Goal: Task Accomplishment & Management: Manage account settings

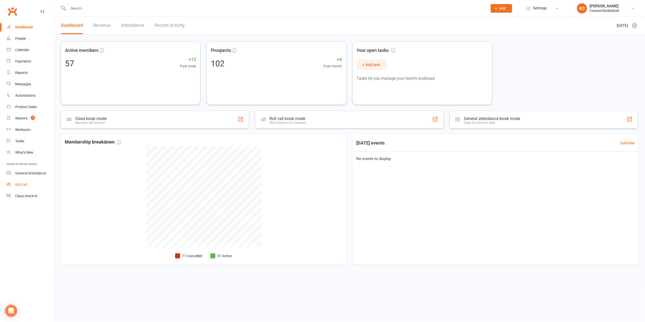
click at [20, 184] on div "Roll call" at bounding box center [21, 184] width 12 height 4
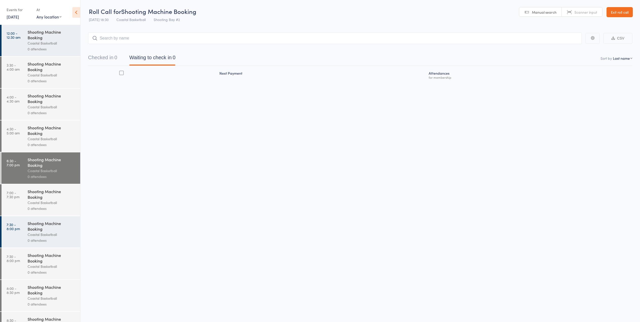
click at [621, 12] on link "Exit roll call" at bounding box center [620, 12] width 26 height 10
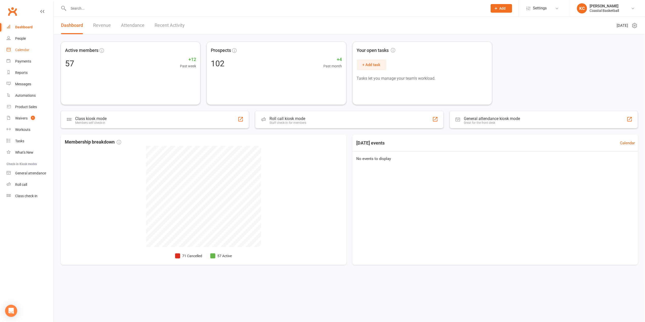
click at [24, 50] on div "Calendar" at bounding box center [22, 50] width 14 height 4
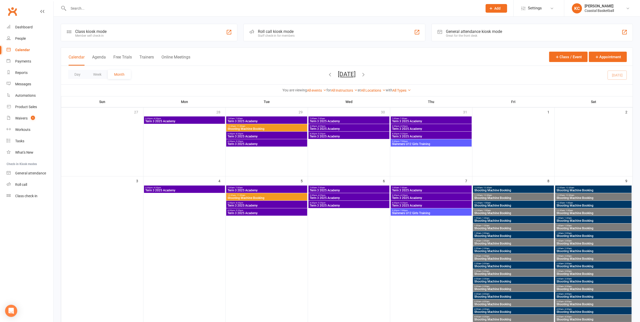
click at [347, 203] on span "4:30pm - 5:20pm" at bounding box center [349, 203] width 79 height 2
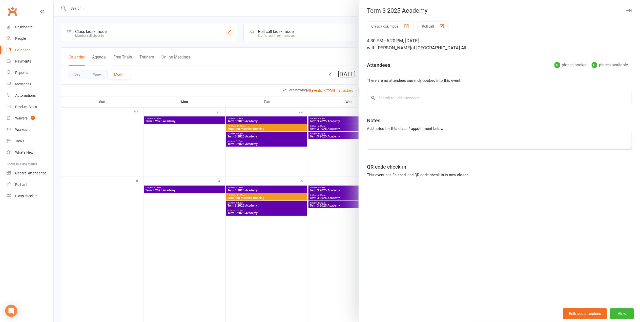
click at [437, 29] on button "Roll call" at bounding box center [433, 26] width 31 height 9
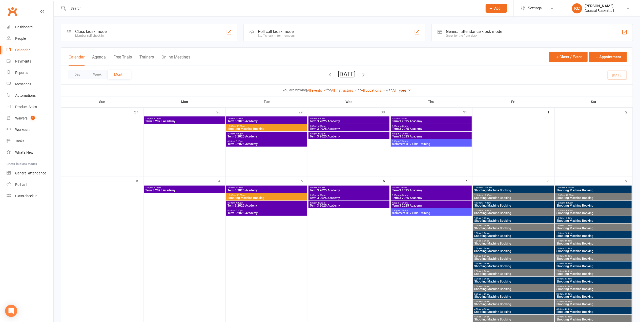
click at [406, 90] on link "All Types" at bounding box center [402, 90] width 18 height 4
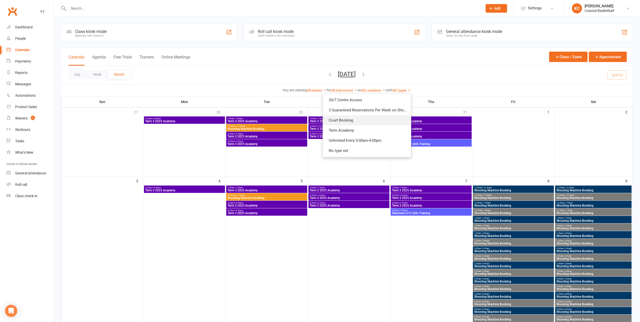
click at [354, 122] on link "Court Booking" at bounding box center [367, 120] width 88 height 10
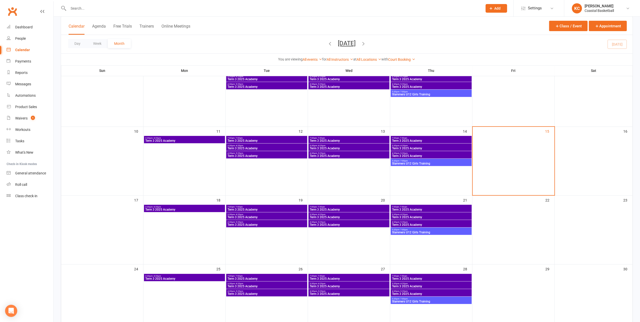
scroll to position [135, 0]
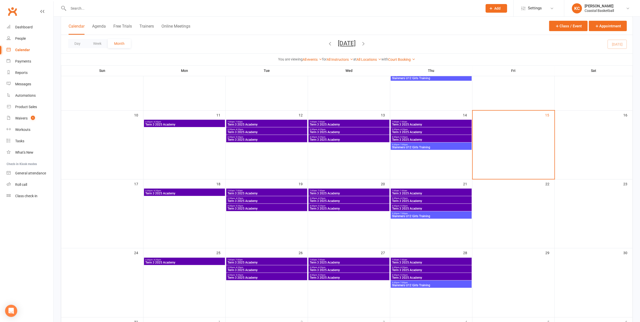
click at [409, 128] on span "3:30pm - 4:20pm" at bounding box center [431, 129] width 79 height 2
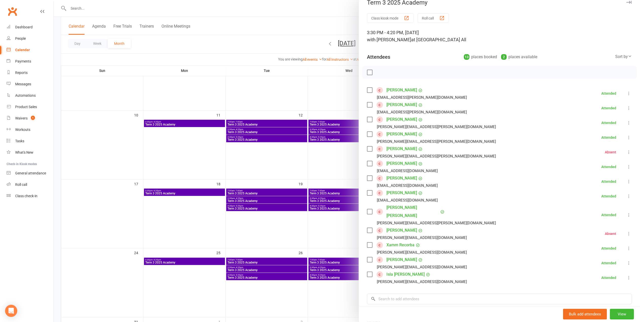
scroll to position [0, 0]
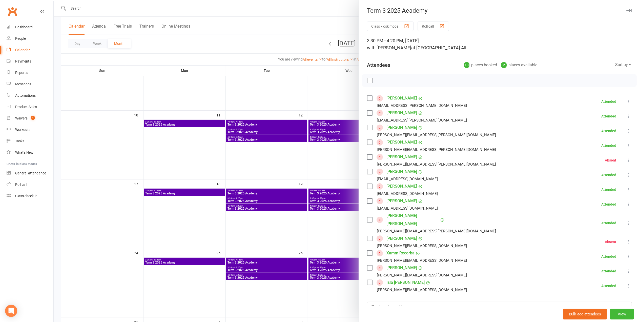
click at [626, 9] on icon "button" at bounding box center [628, 10] width 5 height 3
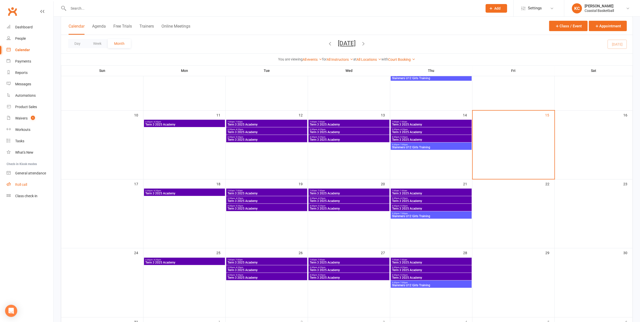
click at [31, 185] on link "Roll call" at bounding box center [30, 184] width 47 height 11
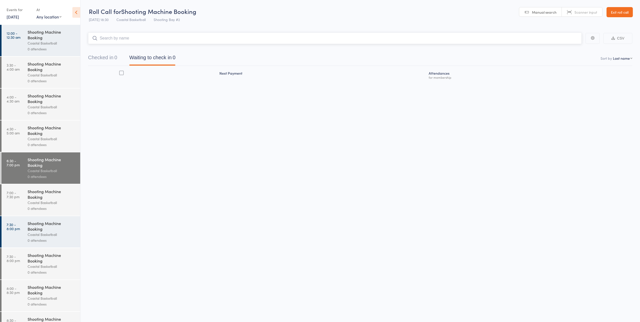
click at [130, 43] on input "search" at bounding box center [335, 38] width 494 height 12
click at [125, 38] on input "search" at bounding box center [335, 38] width 494 height 12
drag, startPoint x: 121, startPoint y: 37, endPoint x: 89, endPoint y: 39, distance: 32.2
click at [89, 39] on input "hotton" at bounding box center [335, 38] width 494 height 12
type input "d"
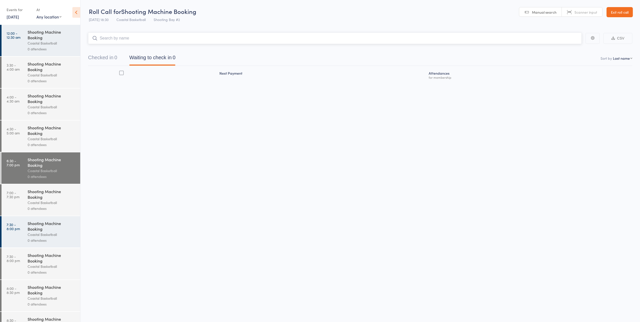
click at [124, 37] on input "search" at bounding box center [335, 38] width 494 height 12
type input "smith"
click at [120, 38] on input "search" at bounding box center [335, 38] width 494 height 12
click at [104, 55] on button "Checked in 0" at bounding box center [102, 58] width 29 height 13
click at [626, 11] on link "Exit roll call" at bounding box center [620, 12] width 26 height 10
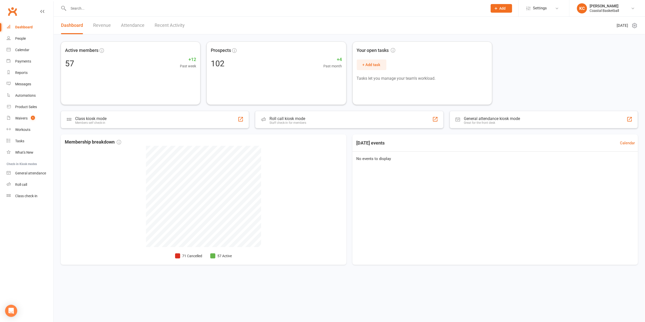
click at [96, 12] on div at bounding box center [272, 8] width 423 height 16
click at [88, 8] on input "text" at bounding box center [275, 8] width 417 height 7
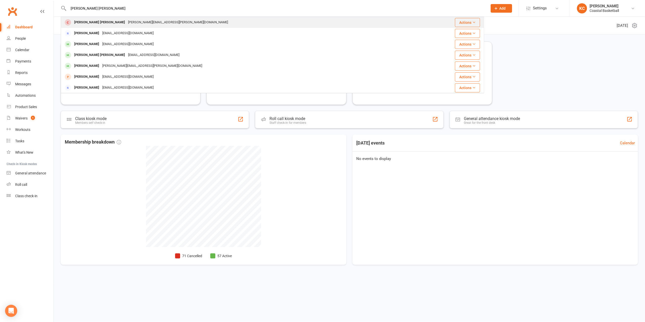
type input "ryder rodgers"
click at [127, 24] on div "kimberley.allberry@bigpond.com" at bounding box center [178, 22] width 103 height 7
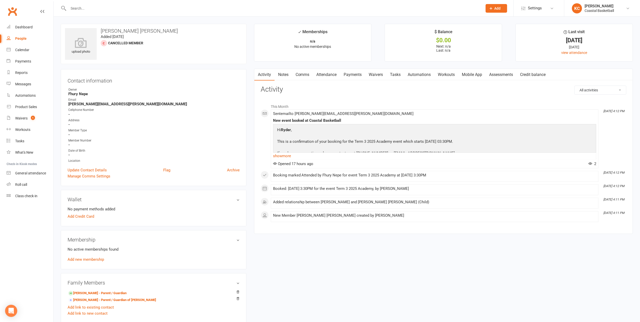
click at [105, 8] on input "text" at bounding box center [273, 8] width 412 height 7
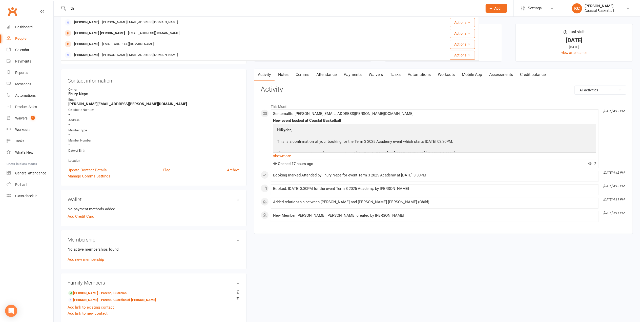
type input "t"
type input "danika thompson"
click at [24, 188] on link "Roll call" at bounding box center [30, 184] width 47 height 11
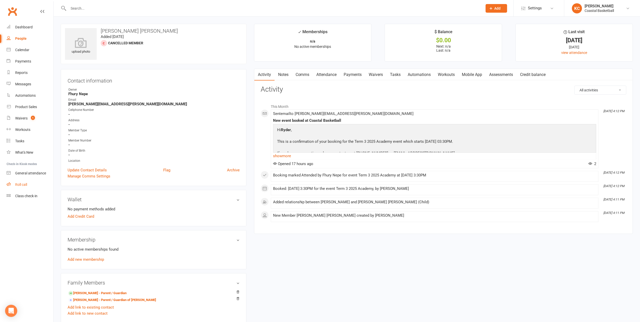
click at [23, 184] on div "Roll call" at bounding box center [21, 184] width 12 height 4
click at [21, 46] on link "Calendar" at bounding box center [30, 49] width 47 height 11
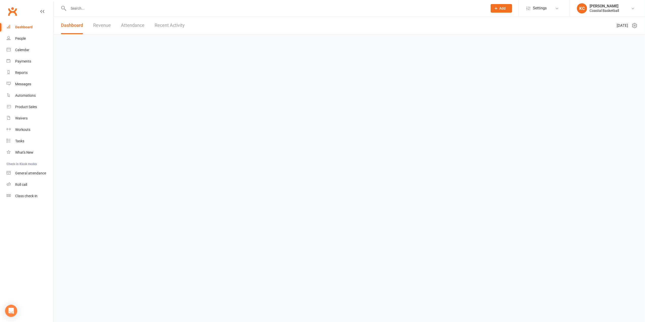
click at [98, 9] on input "text" at bounding box center [275, 8] width 417 height 7
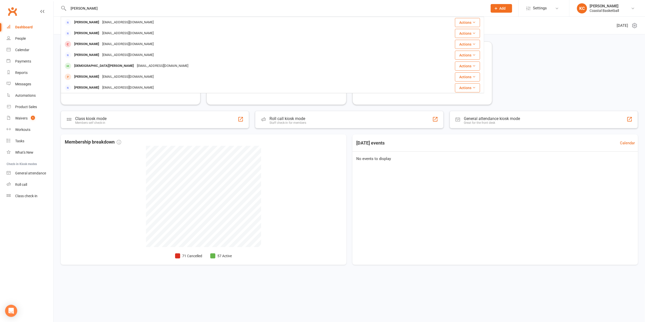
drag, startPoint x: 98, startPoint y: 9, endPoint x: 53, endPoint y: 8, distance: 45.1
click at [53, 1] on header "[PERSON_NAME] [EMAIL_ADDRESS][DOMAIN_NAME] Actions [PERSON_NAME] [PERSON_NAME][…" at bounding box center [322, 1] width 645 height 0
type input "h"
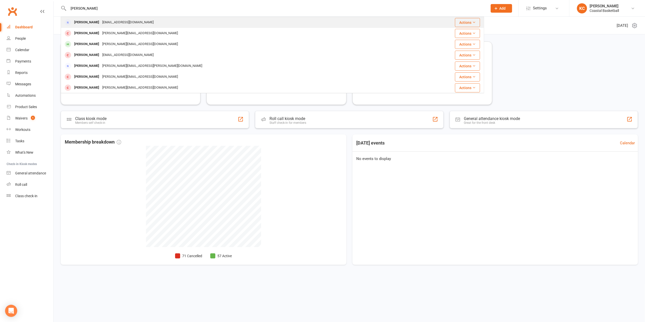
type input "[PERSON_NAME]"
click at [92, 24] on div "[PERSON_NAME]" at bounding box center [87, 22] width 28 height 7
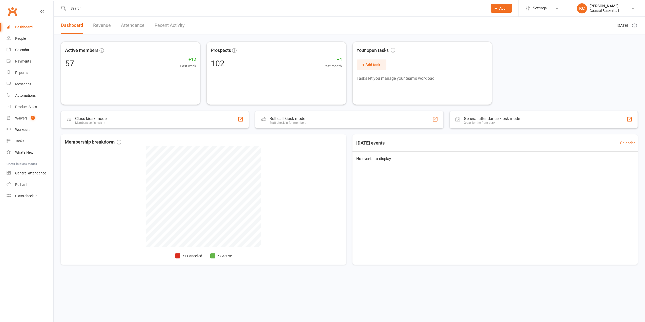
click at [106, 5] on input "text" at bounding box center [275, 8] width 417 height 7
click at [102, 8] on input "text" at bounding box center [275, 8] width 417 height 7
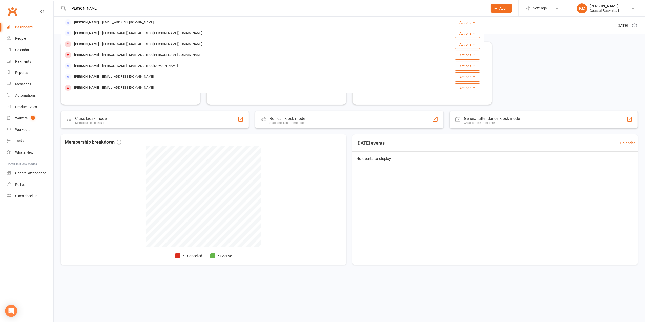
drag, startPoint x: 88, startPoint y: 8, endPoint x: 59, endPoint y: 8, distance: 29.4
click at [59, 8] on react-component "hotton Deanne Hutton dee_hot@hotmail.com Actions Aaron Mariotti aaron.mariotti@…" at bounding box center [242, 8] width 484 height 16
type input "deanne"
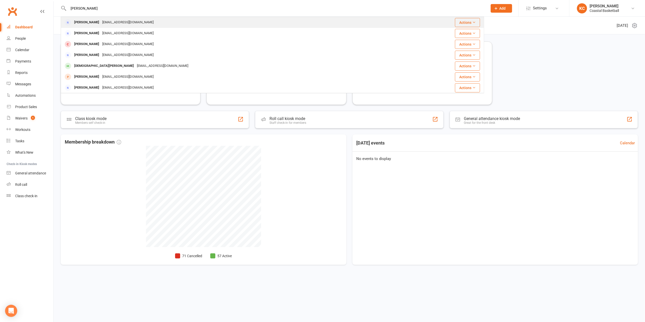
click at [87, 24] on div "Deanne Hutton" at bounding box center [87, 22] width 28 height 7
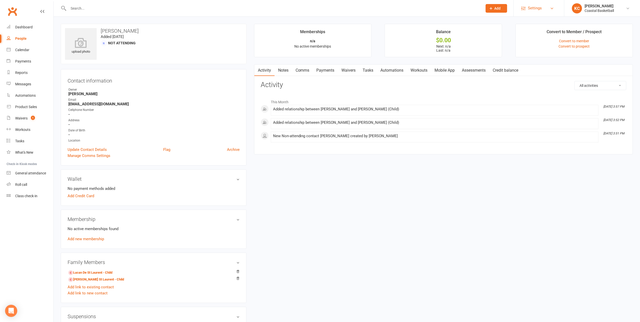
click at [540, 9] on span "Settings" at bounding box center [535, 8] width 14 height 11
drag, startPoint x: 500, startPoint y: 218, endPoint x: 495, endPoint y: 214, distance: 6.5
click at [500, 218] on div "upload photo Deanne Hutton Added 6 August, 2025 Not Attending Contact informati…" at bounding box center [347, 222] width 580 height 397
click at [95, 150] on link "Update Contact Details" at bounding box center [87, 150] width 39 height 6
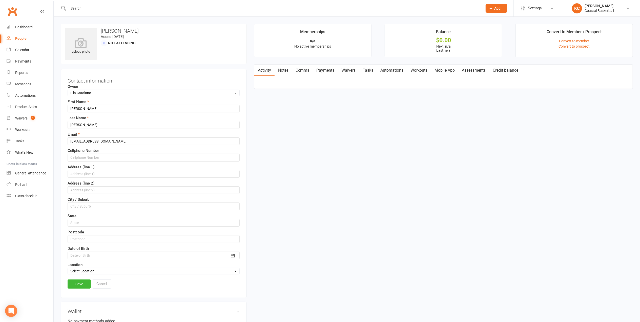
scroll to position [24, 0]
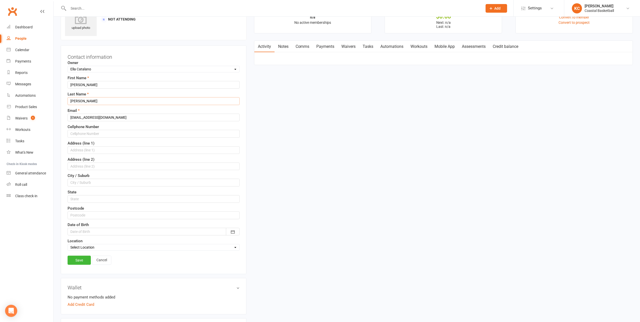
click at [74, 102] on input "Hutton" at bounding box center [154, 101] width 172 height 8
type input "Hotton"
drag, startPoint x: 70, startPoint y: 117, endPoint x: 84, endPoint y: 119, distance: 13.8
click at [84, 119] on input "dee_hot@hotmail.com" at bounding box center [154, 118] width 172 height 8
click at [393, 194] on div "upload photo Deanne Hutton Added 6 August, 2025 Not Attending Contact informati…" at bounding box center [347, 264] width 580 height 529
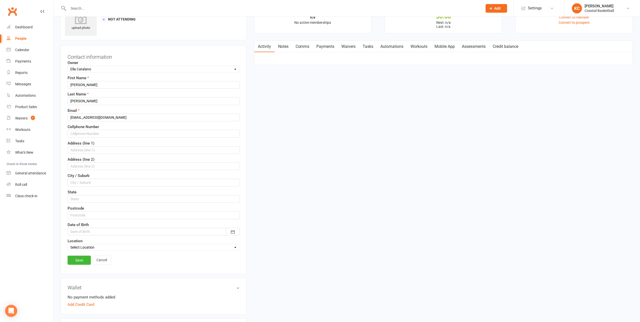
click at [79, 262] on link "Save" at bounding box center [79, 260] width 23 height 9
